Goal: Communication & Community: Connect with others

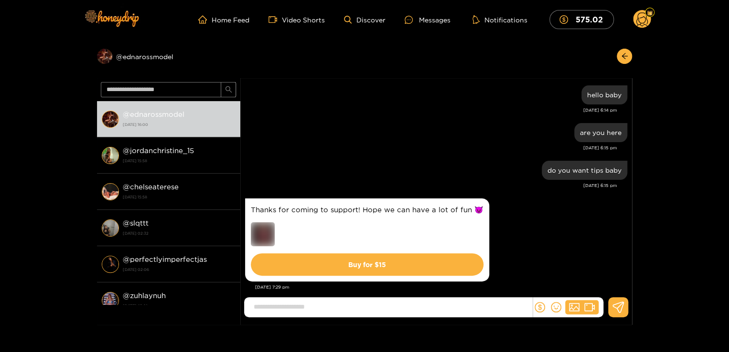
scroll to position [329, 0]
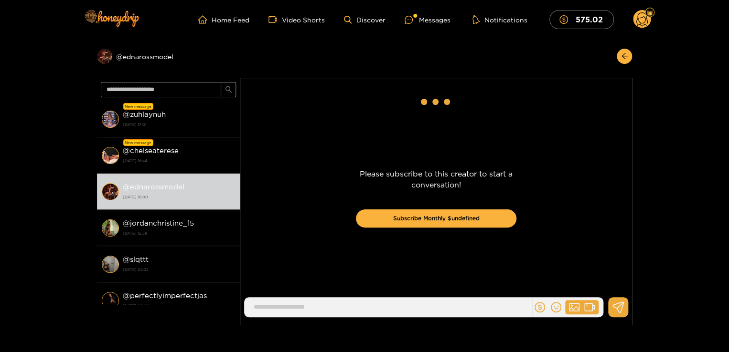
scroll to position [329, 0]
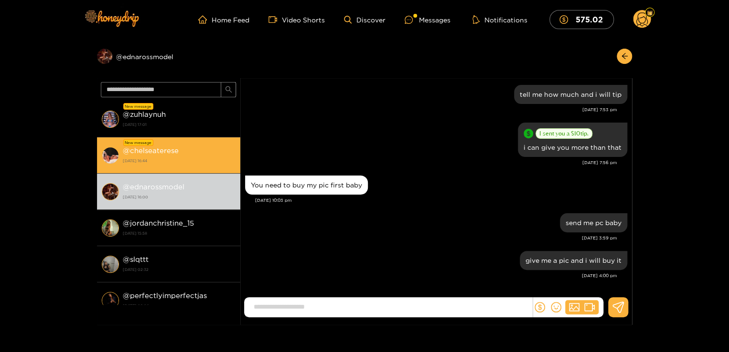
click at [196, 146] on div "@ chelseaterese [DATE] 16:44" at bounding box center [179, 155] width 113 height 21
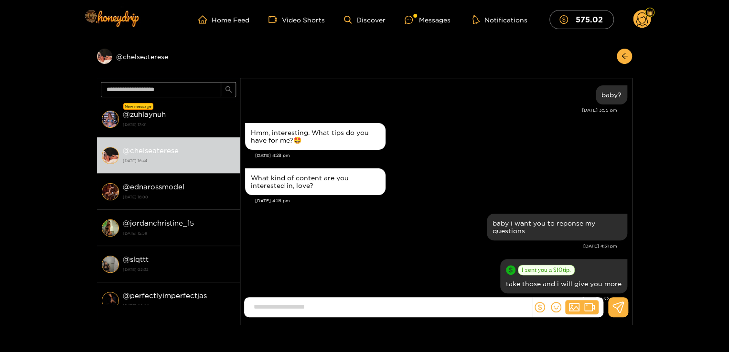
scroll to position [1214, 0]
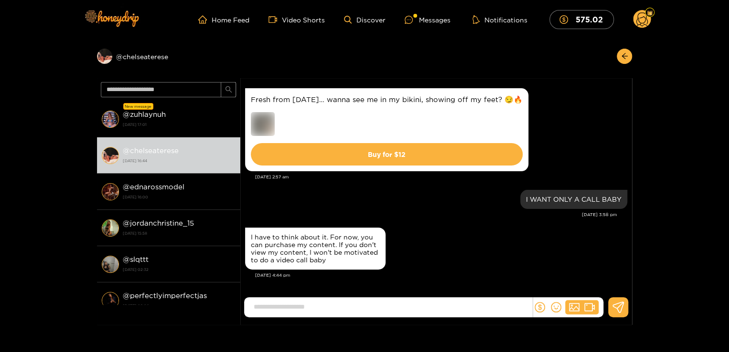
click at [341, 309] on input at bounding box center [390, 307] width 283 height 16
click at [400, 221] on div "I WANT ONLY A CALL BABY [DATE] 3:58 pm" at bounding box center [436, 207] width 382 height 38
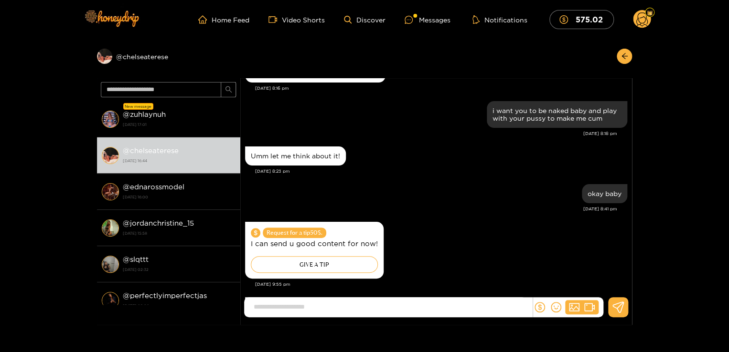
scroll to position [1003, 0]
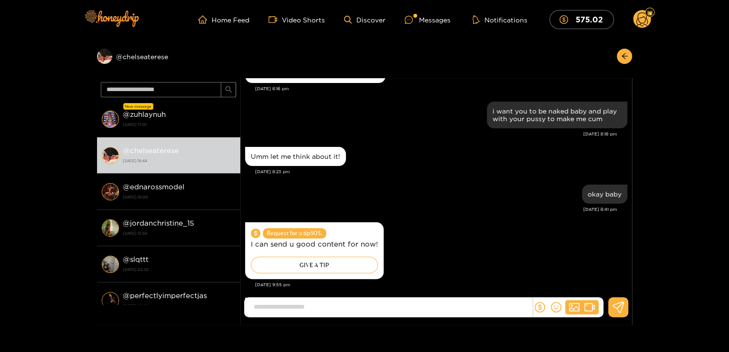
click at [352, 308] on input at bounding box center [390, 307] width 283 height 16
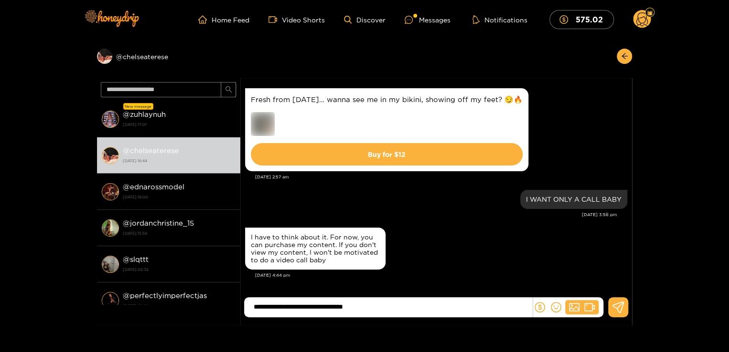
type input "**********"
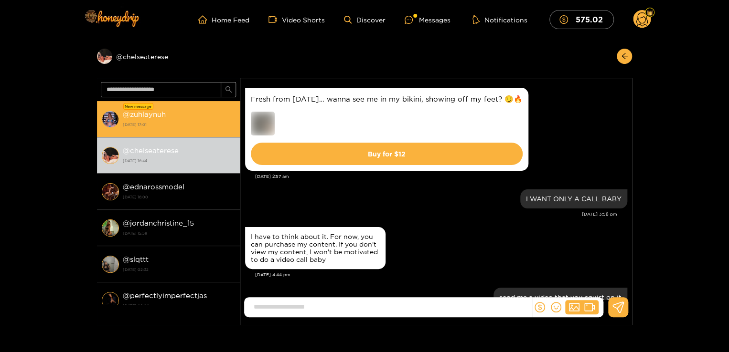
scroll to position [1251, 0]
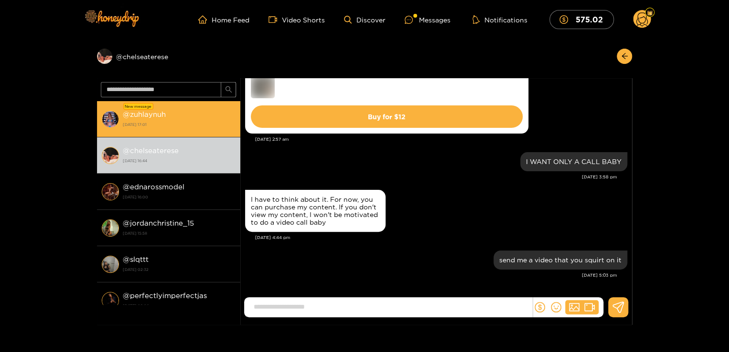
click at [197, 118] on div "@ zuhlaynuh [DATE] 17:01" at bounding box center [179, 118] width 113 height 21
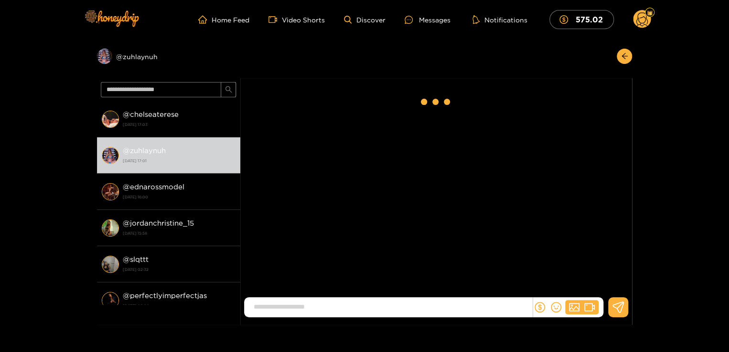
scroll to position [1086, 0]
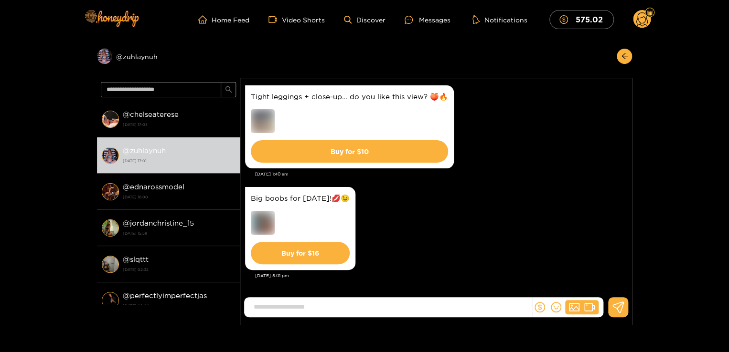
click at [407, 265] on div "Big boobs for [DATE]!💋😉 Buy for $ 16" at bounding box center [436, 229] width 382 height 88
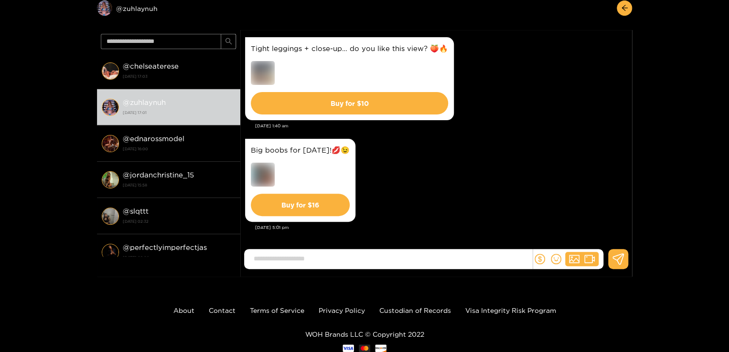
scroll to position [76, 0]
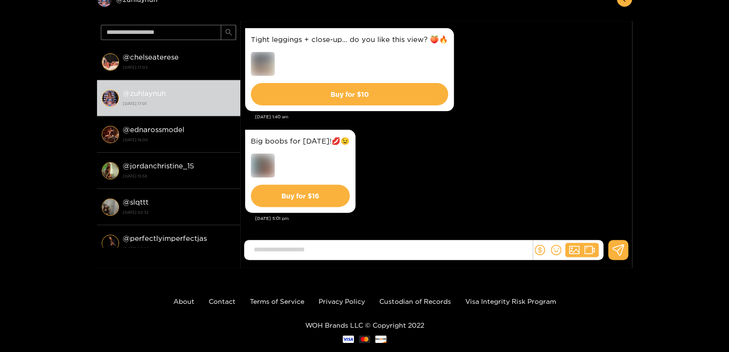
click at [57, 114] on div "Preview @ zuhlaynuh @ [GEOGRAPHIC_DATA] [DATE] 17:03 @ zuhlaynuh [DATE] 17:01 @…" at bounding box center [364, 125] width 729 height 286
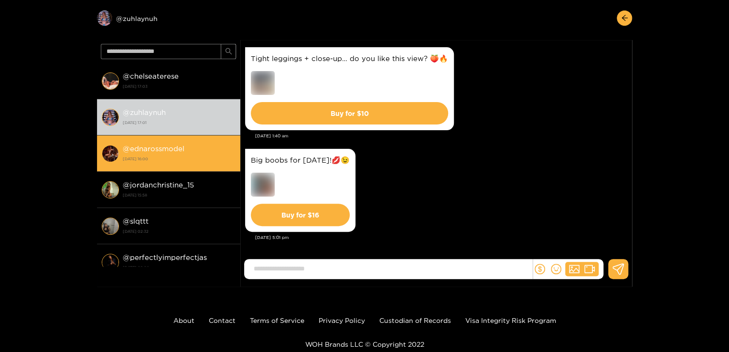
click at [127, 148] on strong "@ ednarossmodel" at bounding box center [154, 149] width 62 height 8
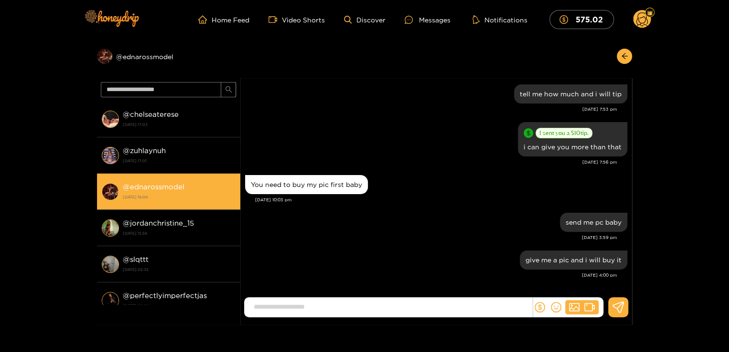
scroll to position [329, 0]
